Goal: Information Seeking & Learning: Learn about a topic

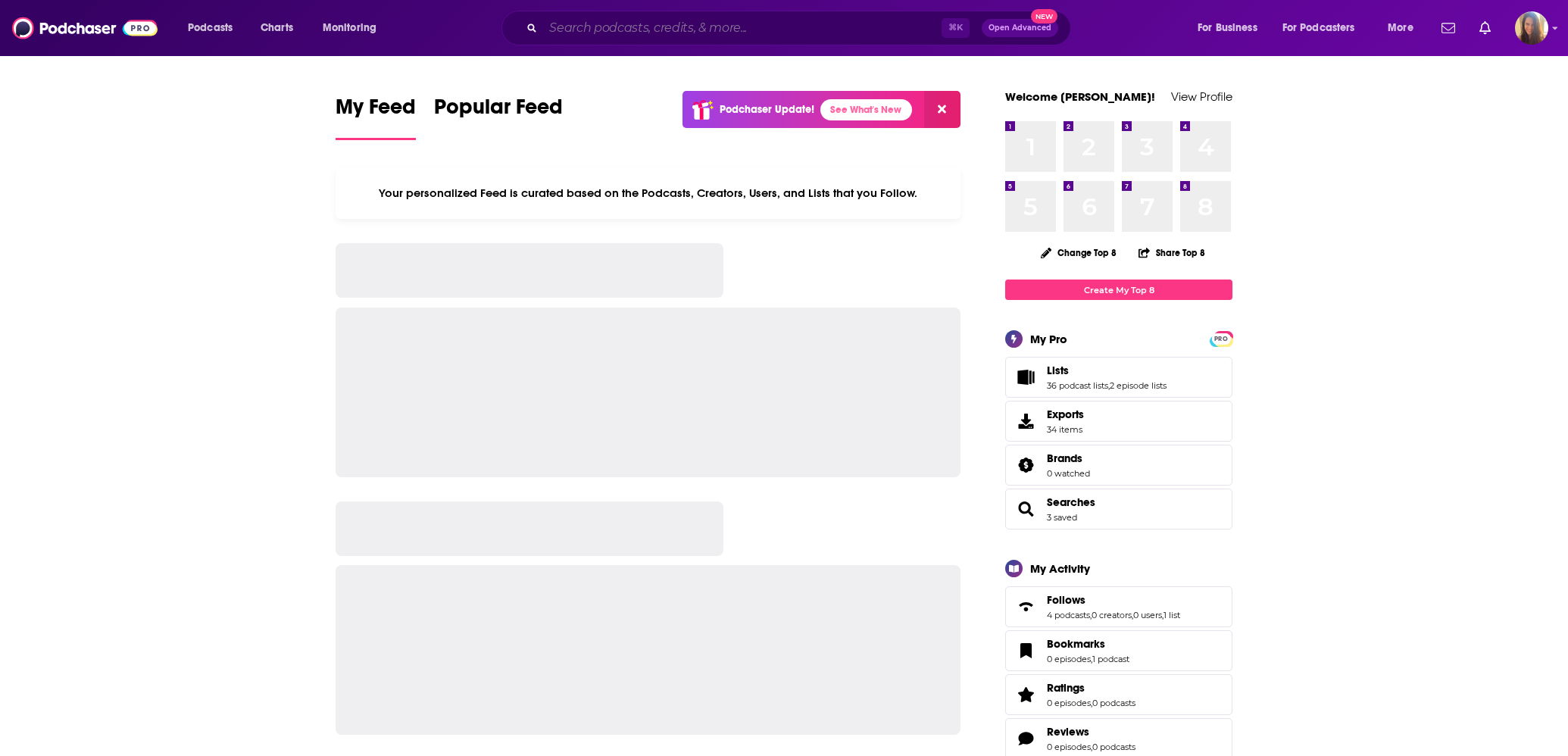
click at [575, 29] on input "Search podcasts, credits, & more..." at bounding box center [742, 28] width 398 height 24
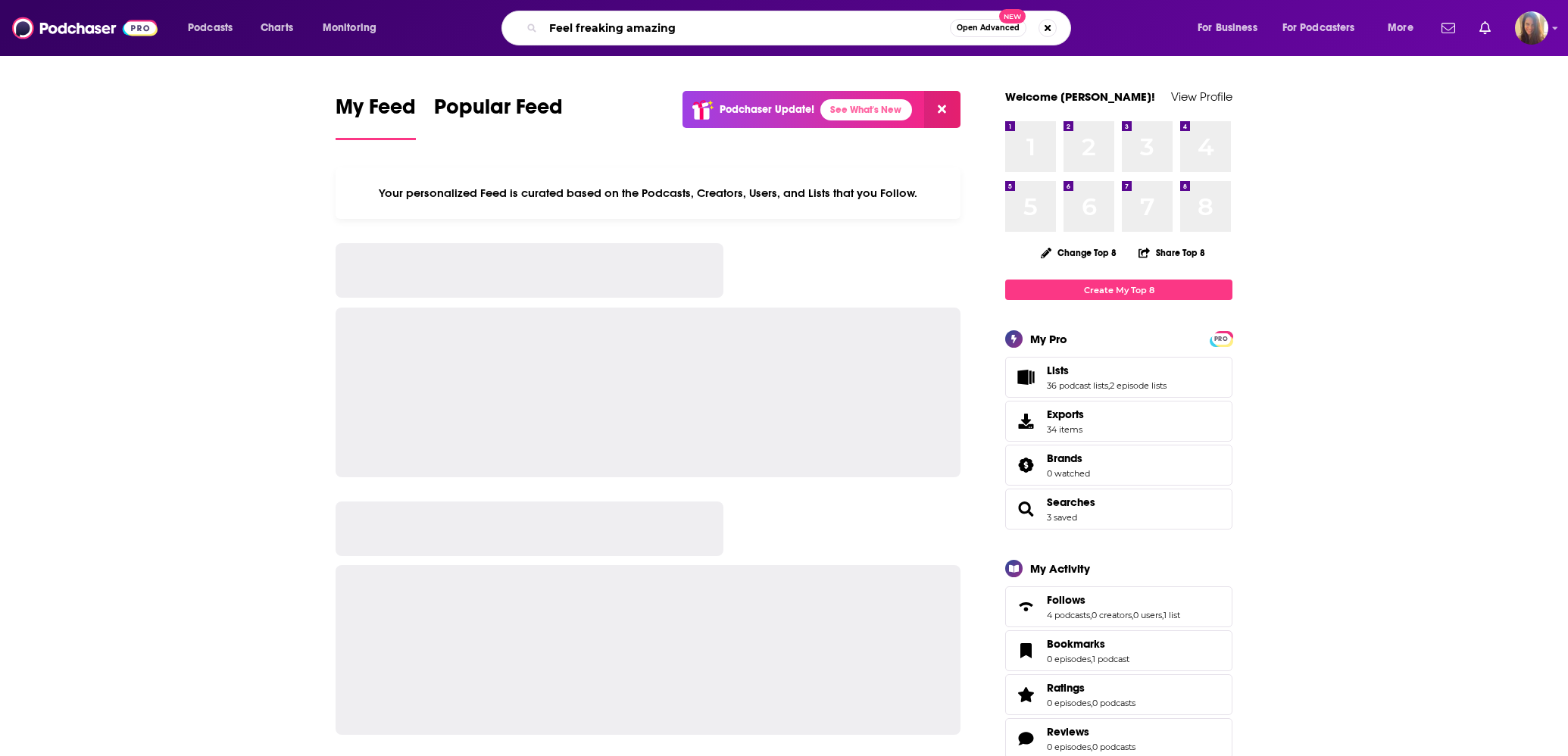
type input "Feel freaking amazing"
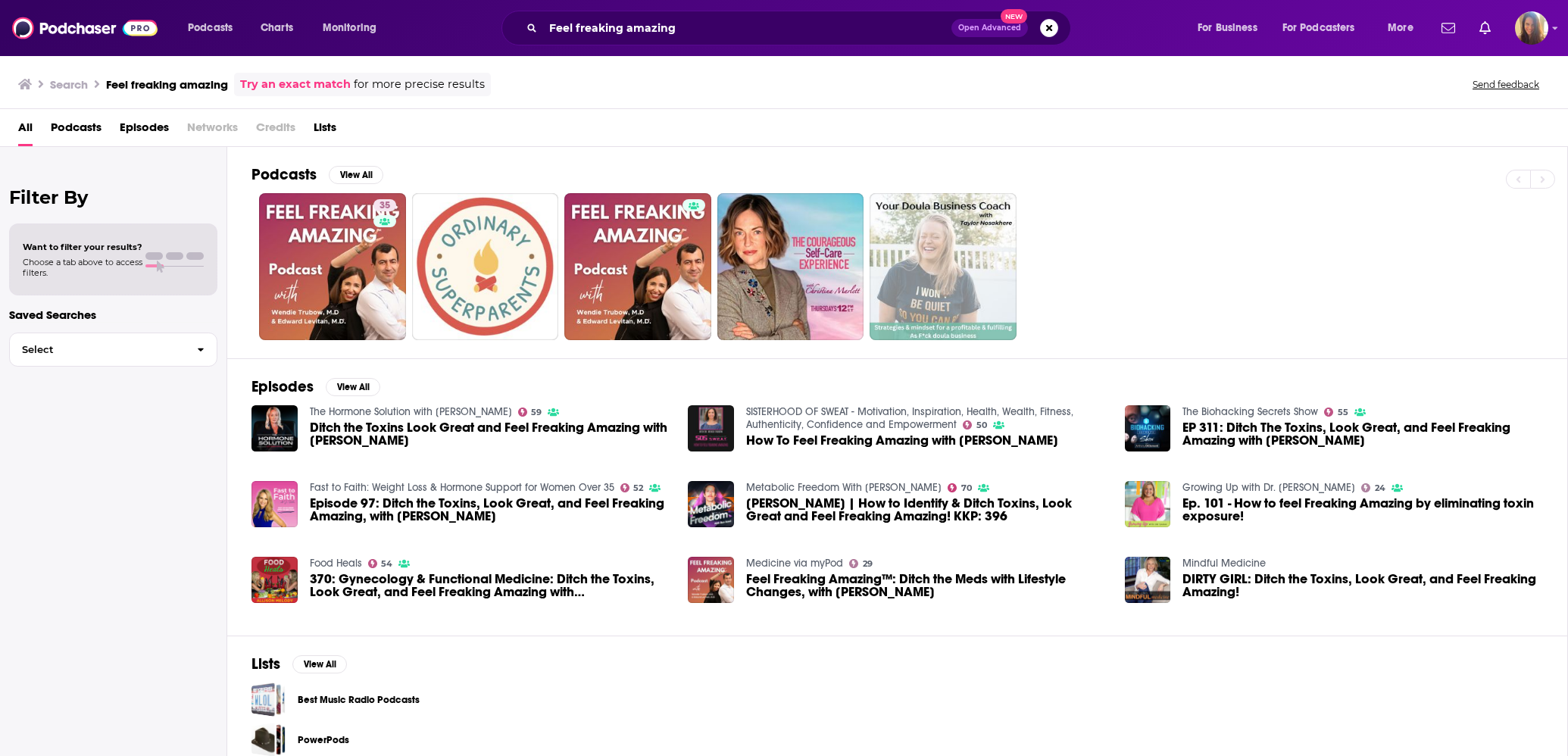
scroll to position [20, 0]
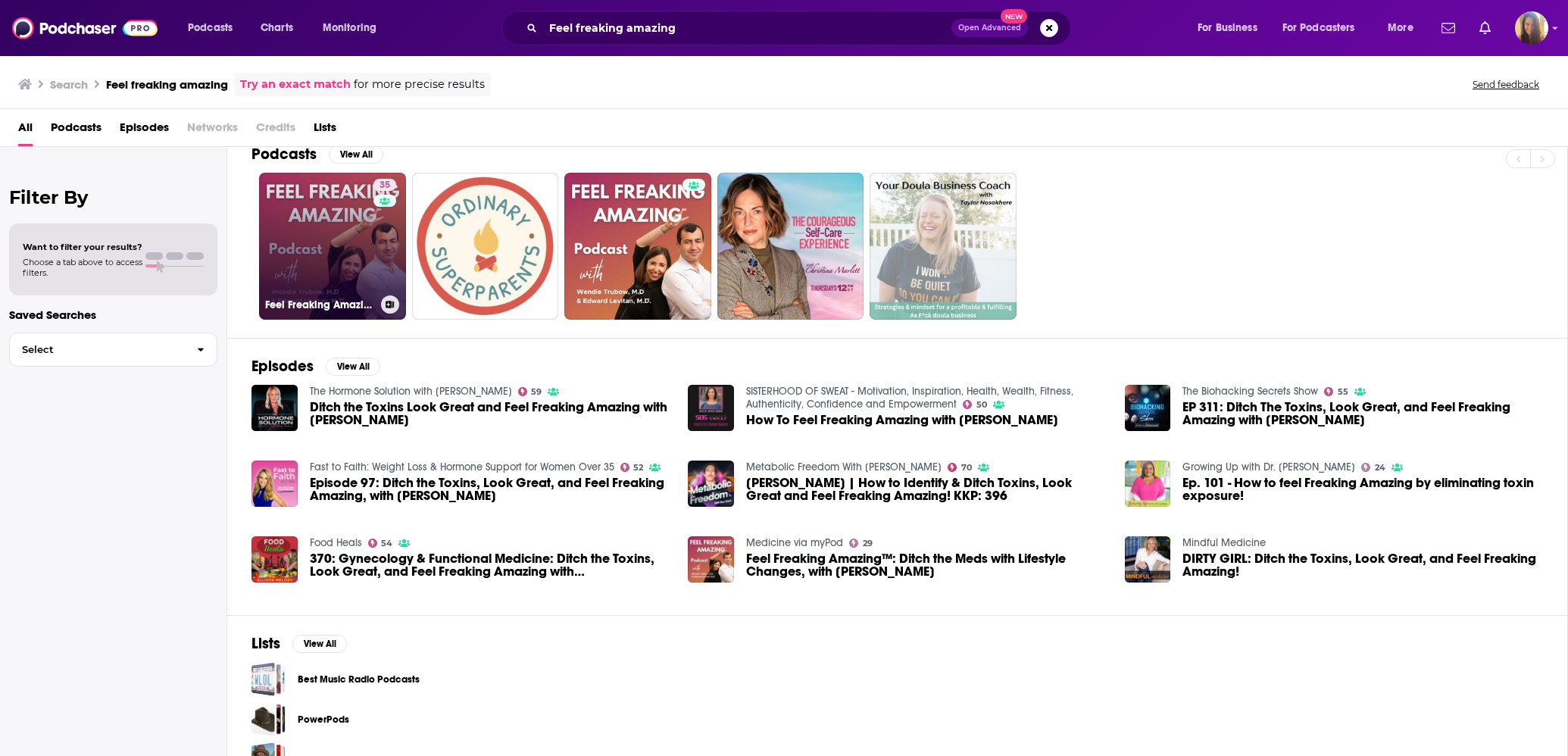
click at [338, 270] on link "35 Feel Freaking Amazing™" at bounding box center [332, 246] width 147 height 147
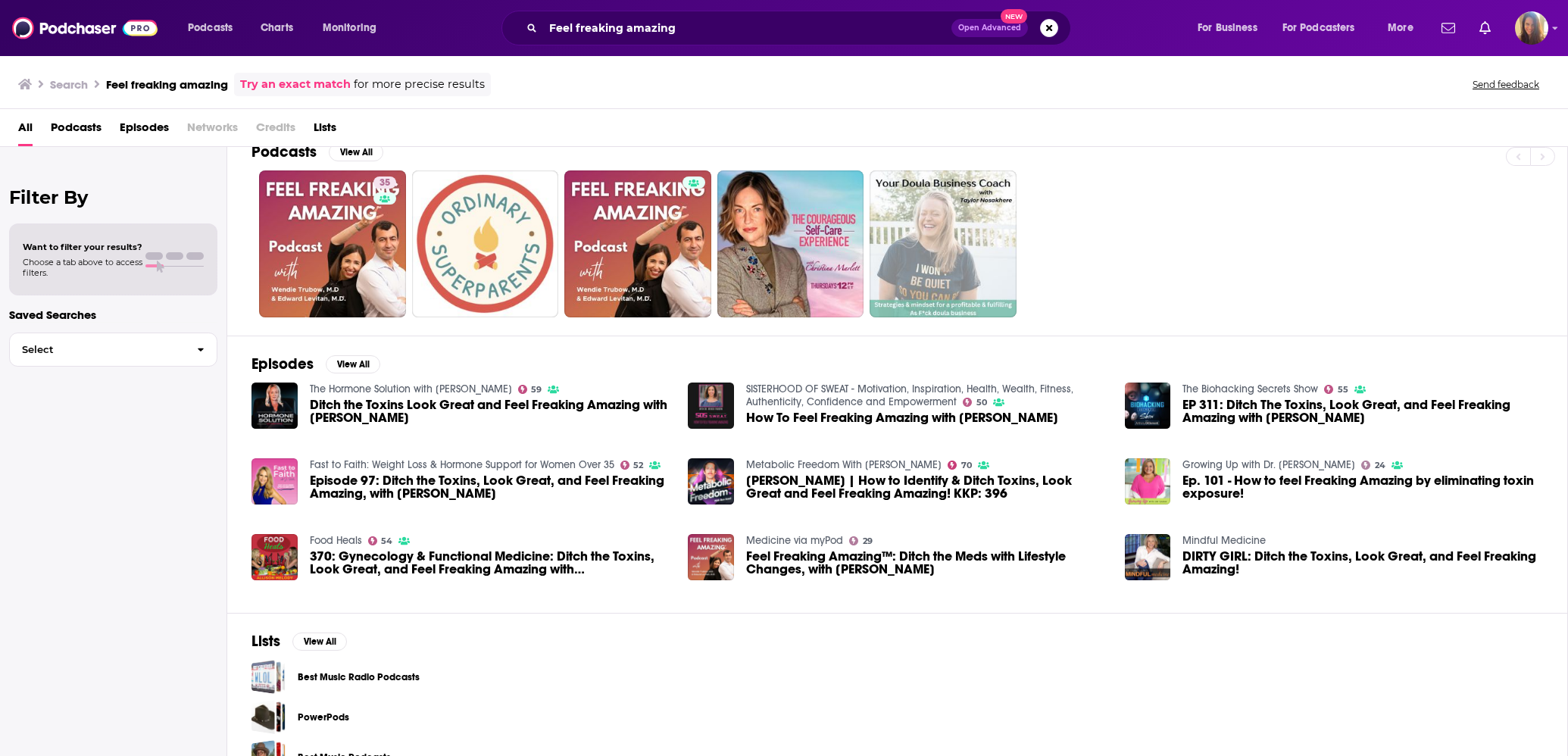
scroll to position [56, 0]
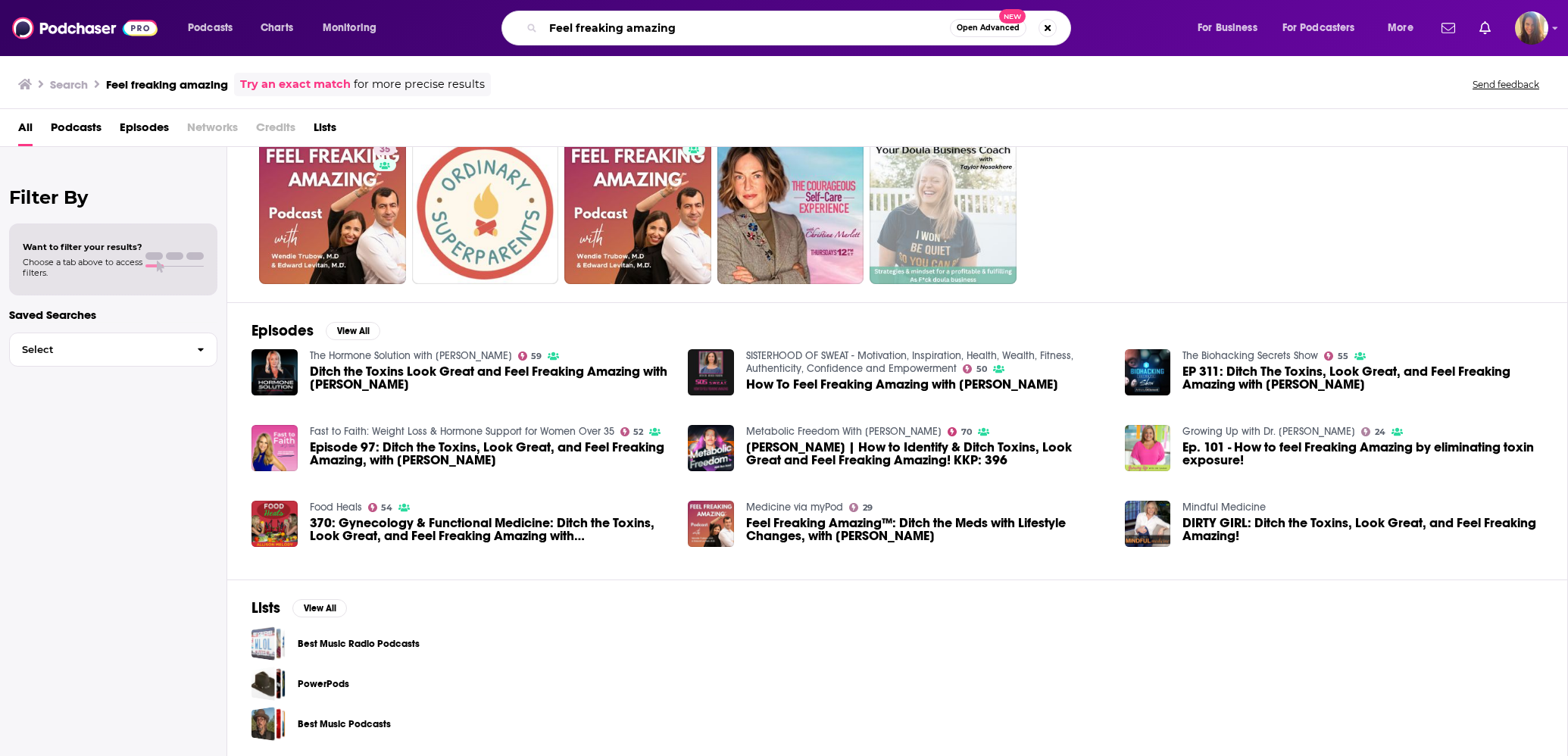
drag, startPoint x: 692, startPoint y: 24, endPoint x: 471, endPoint y: -3, distance: 222.6
click at [471, 0] on html "Podcasts Charts Monitoring Feel freaking amazing Open Advanced New For Business…" at bounding box center [784, 378] width 1568 height 756
type input "happy whole you"
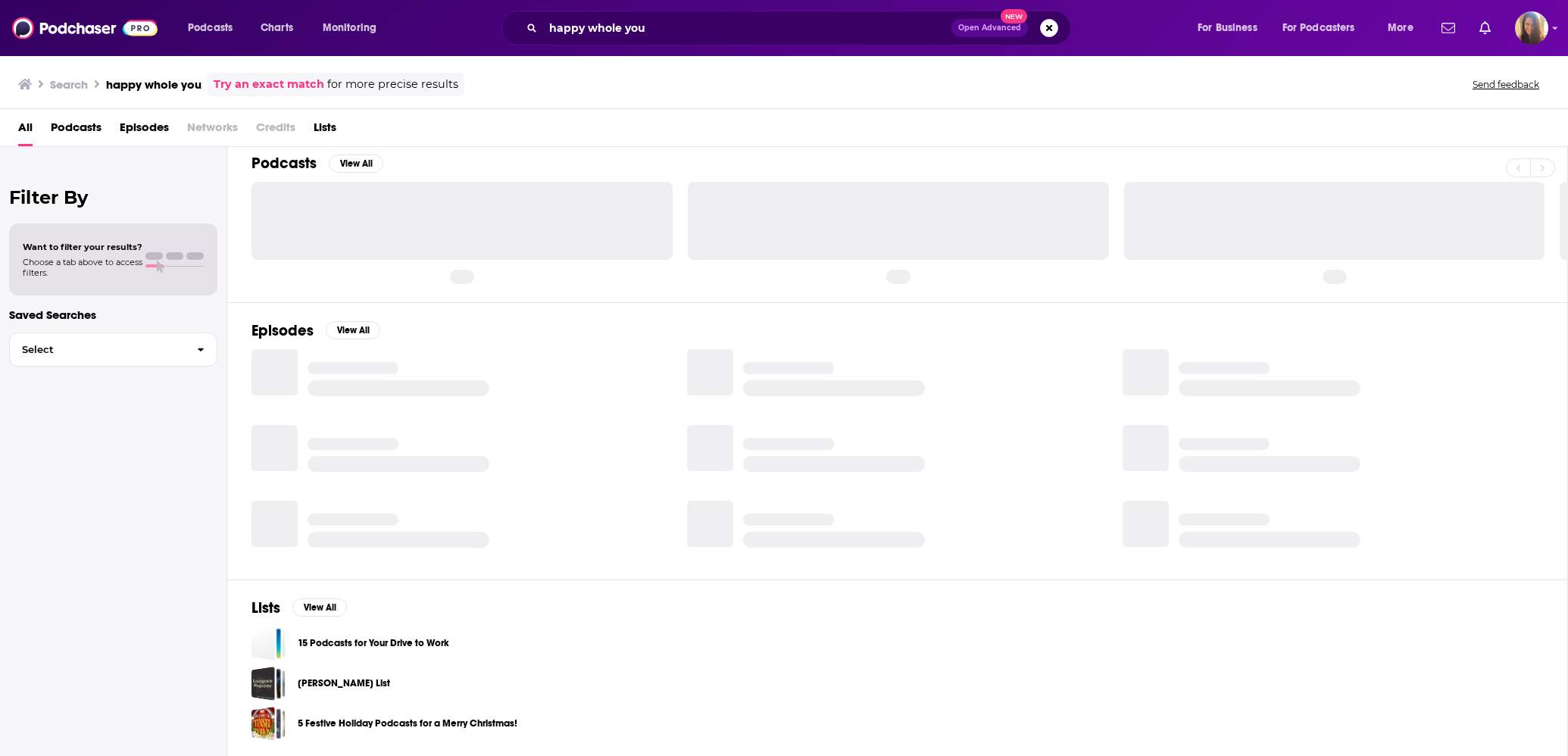
scroll to position [56, 0]
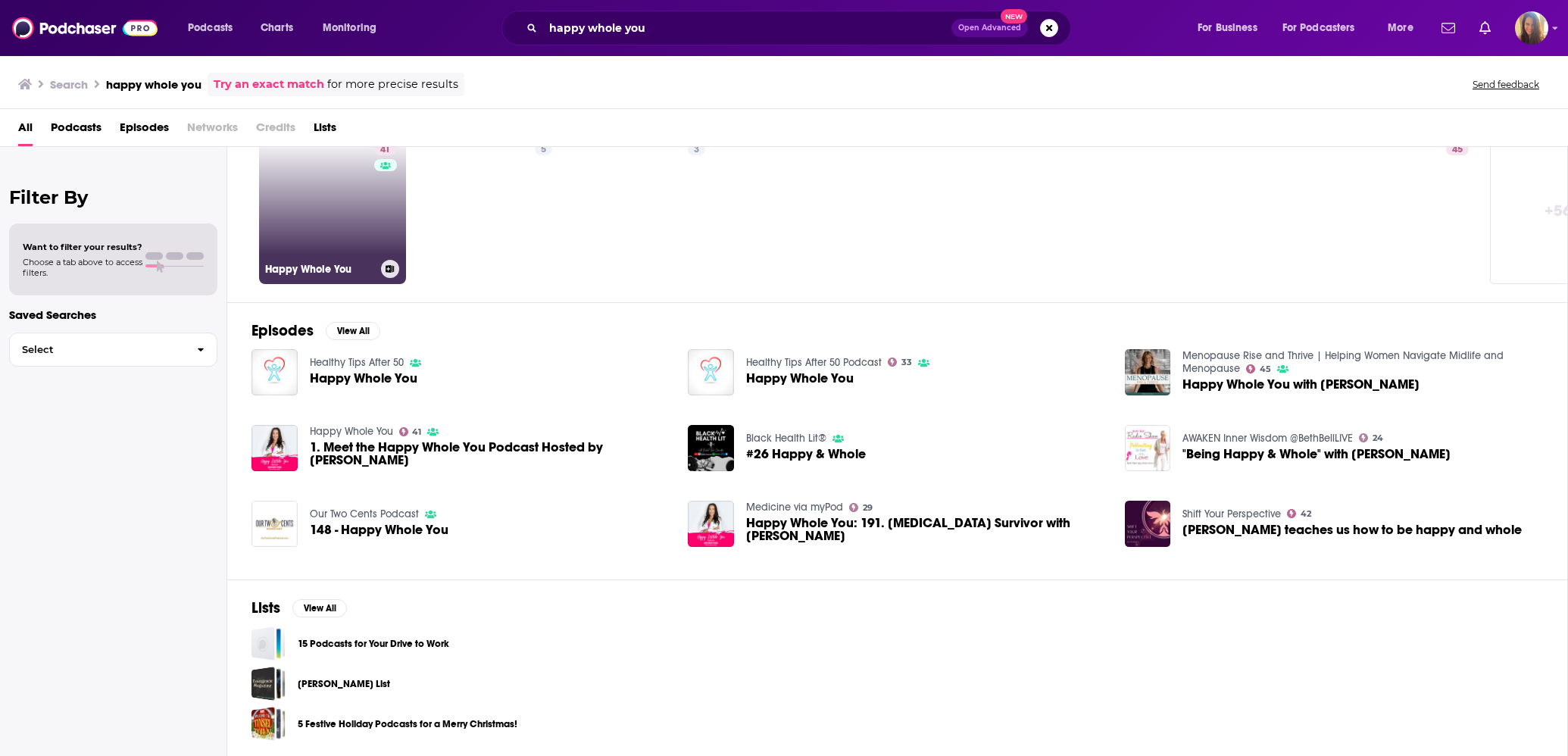
click at [311, 251] on link "41 Happy Whole You" at bounding box center [332, 211] width 147 height 147
